Goal: Find specific page/section: Find specific page/section

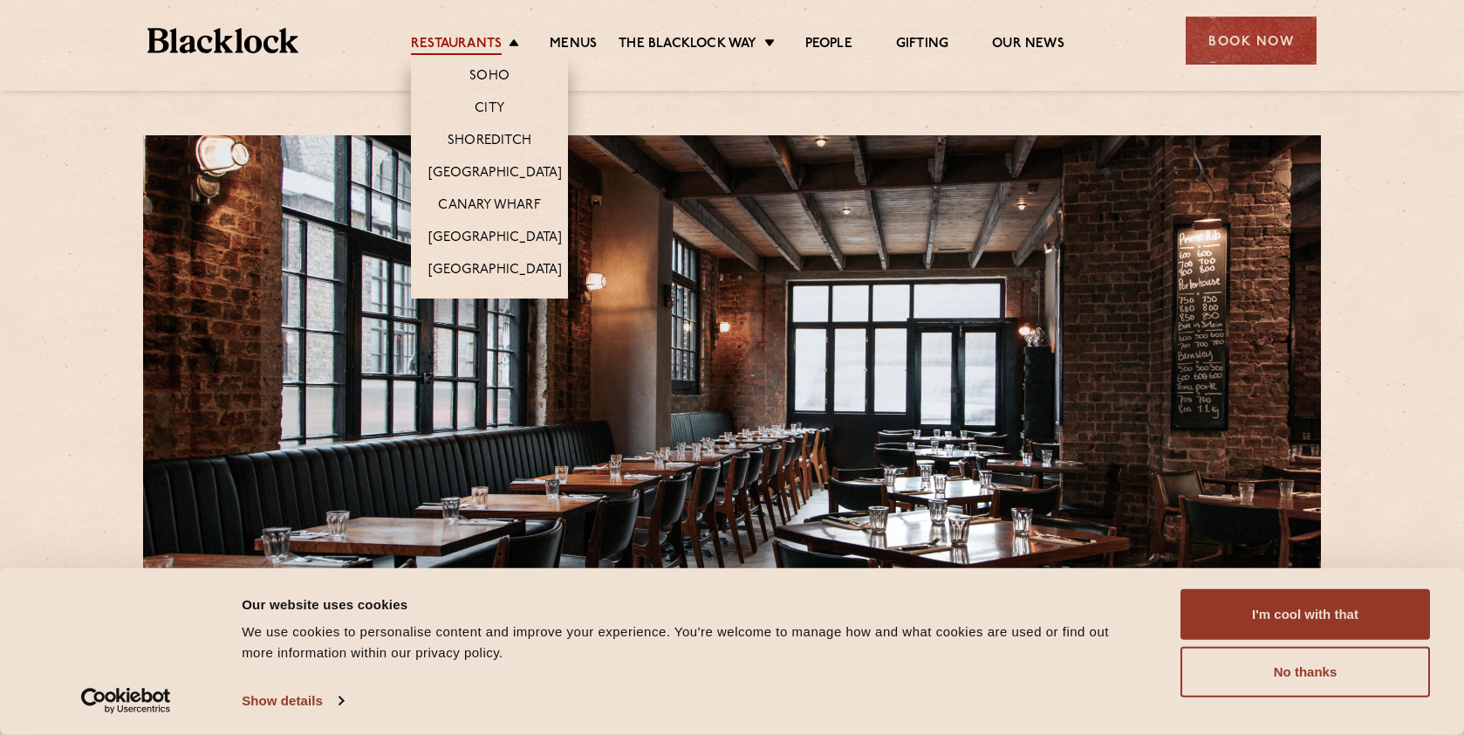
click at [485, 45] on link "Restaurants" at bounding box center [456, 45] width 91 height 19
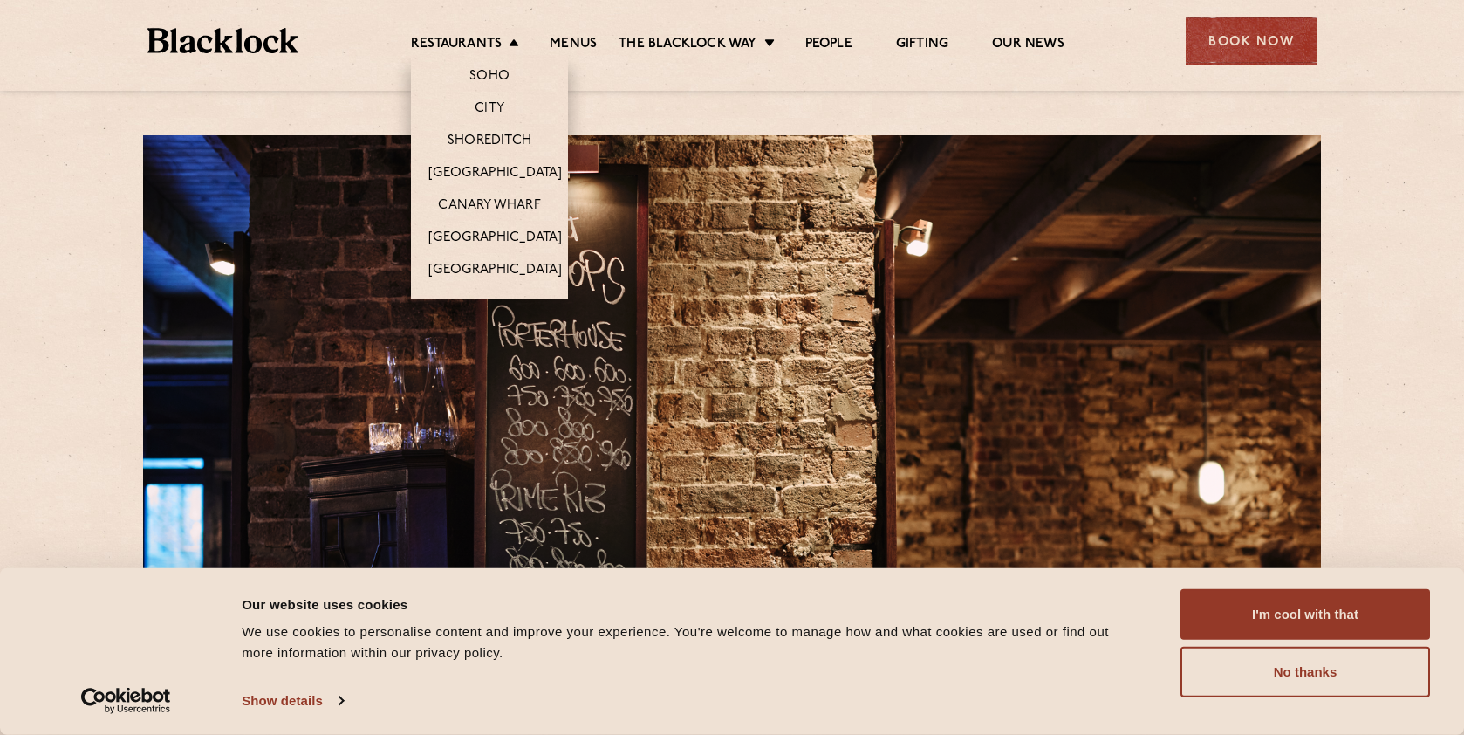
click at [491, 98] on li "City" at bounding box center [489, 108] width 157 height 32
click at [487, 106] on link "City" at bounding box center [490, 109] width 30 height 19
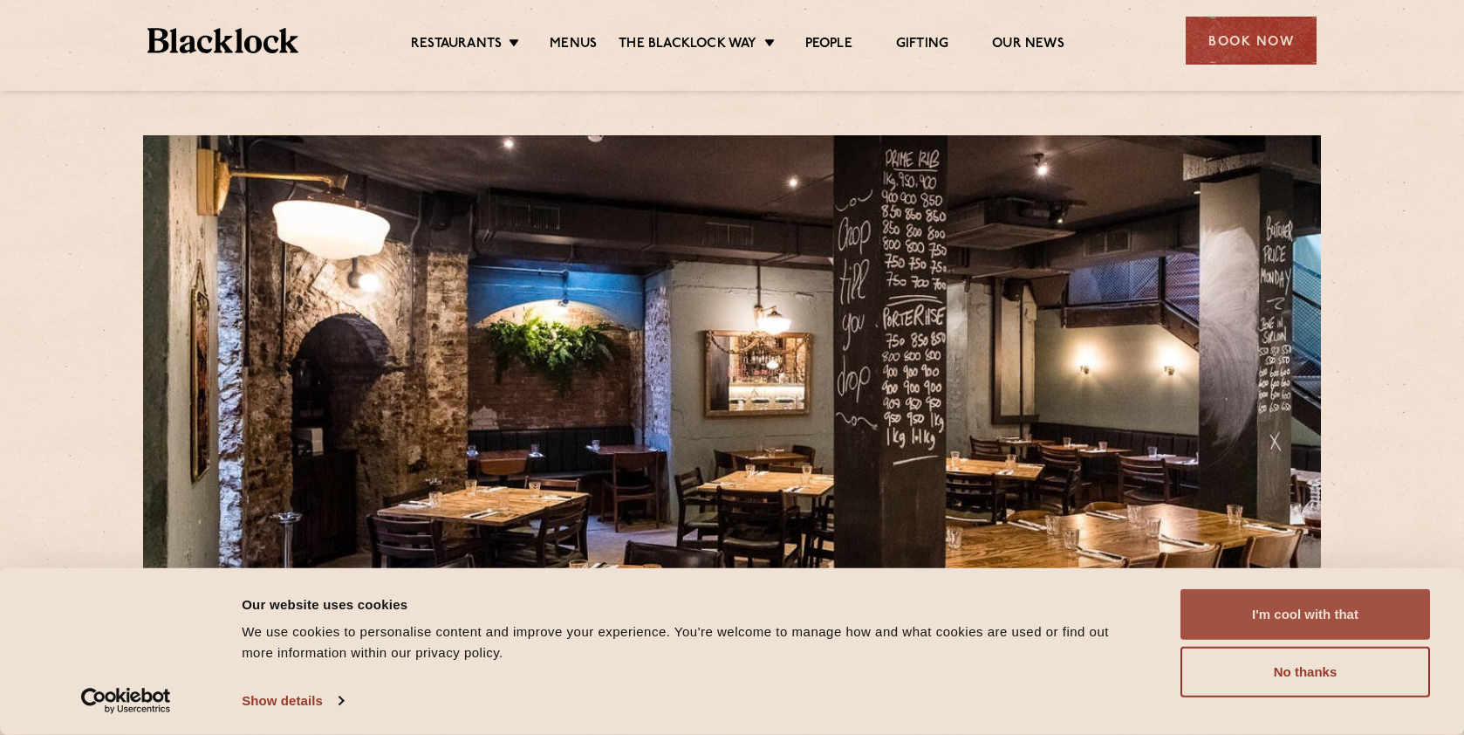
click at [1295, 607] on button "I'm cool with that" at bounding box center [1306, 614] width 250 height 51
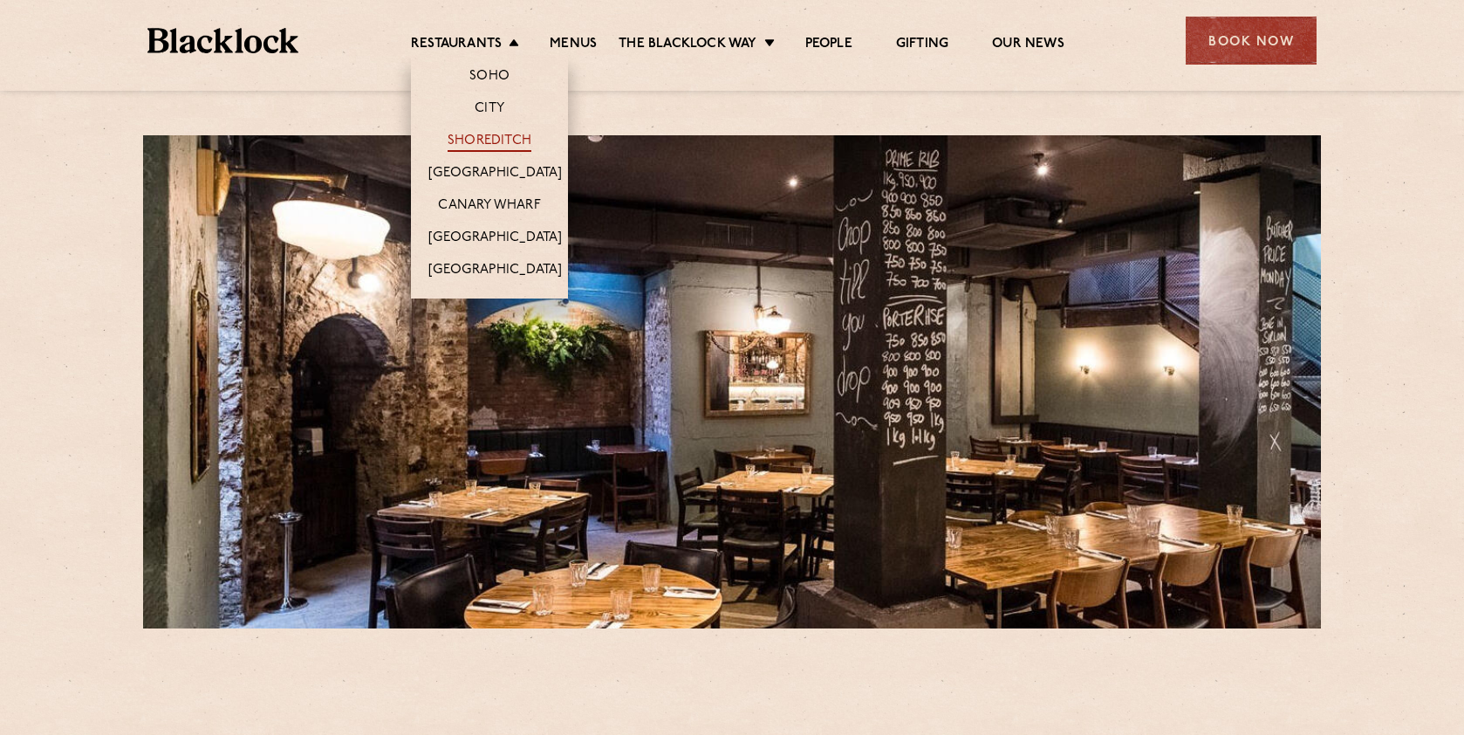
click at [480, 140] on link "Shoreditch" at bounding box center [490, 142] width 84 height 19
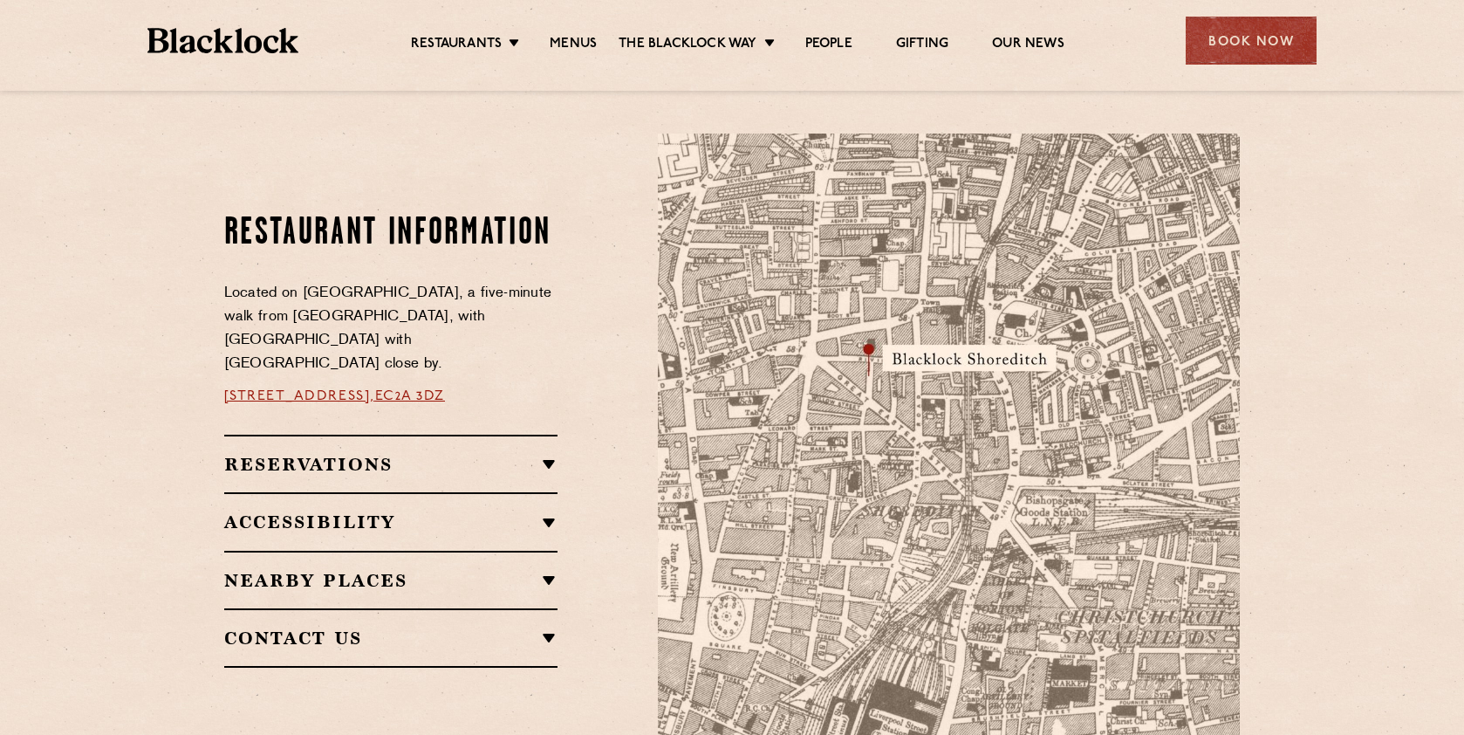
scroll to position [895, 0]
click at [445, 388] on link "EC2A 3DZ" at bounding box center [410, 395] width 70 height 14
